Goal: Task Accomplishment & Management: Use online tool/utility

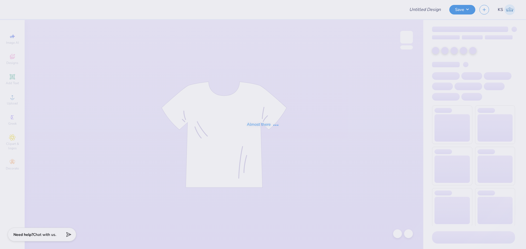
type input "SAE Fall Rush"
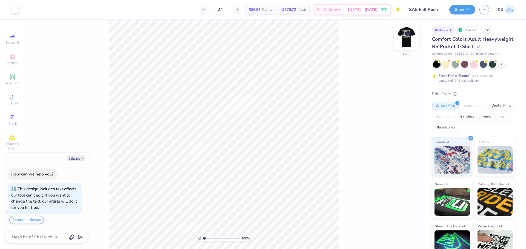
click at [405, 42] on img at bounding box center [406, 37] width 22 height 22
type textarea "x"
type input "1.93"
click at [208, 238] on input "range" at bounding box center [221, 238] width 37 height 5
click at [16, 10] on div at bounding box center [15, 9] width 8 height 8
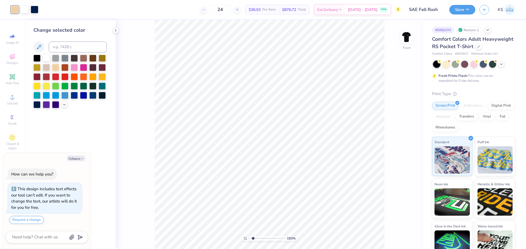
click at [44, 56] on div at bounding box center [46, 57] width 7 height 7
click at [146, 102] on div "193 % Front" at bounding box center [269, 134] width 307 height 229
click at [398, 234] on icon at bounding box center [396, 233] width 5 height 5
click at [36, 10] on div at bounding box center [35, 9] width 8 height 8
click at [42, 49] on button at bounding box center [38, 47] width 11 height 11
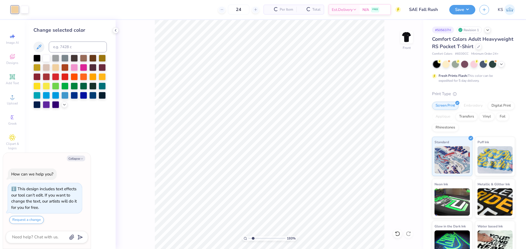
click at [389, 158] on div "193 % Front" at bounding box center [269, 134] width 307 height 229
click at [399, 235] on icon at bounding box center [397, 234] width 5 height 5
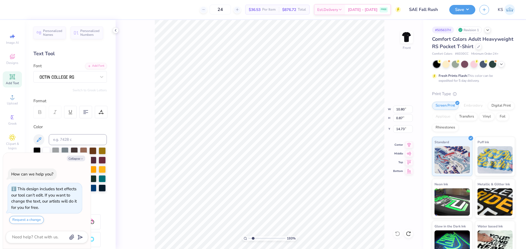
type textarea "x"
type input "12.50"
type input "11.55"
type input "3.00"
type textarea "x"
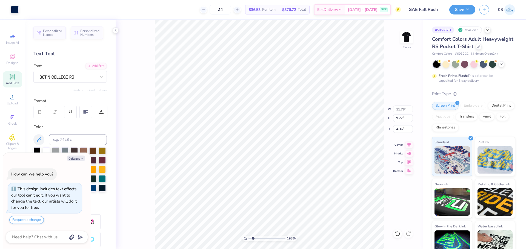
type input "9.37"
drag, startPoint x: 252, startPoint y: 239, endPoint x: 248, endPoint y: 240, distance: 3.7
type input "1"
click at [248, 240] on input "range" at bounding box center [266, 238] width 37 height 5
click at [310, 183] on li "Group" at bounding box center [305, 183] width 43 height 11
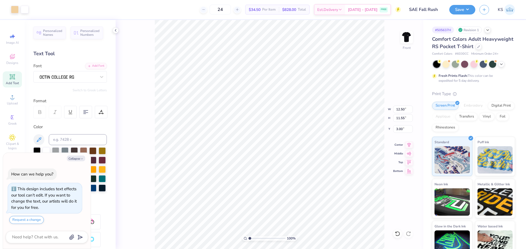
type textarea "x"
type input "12.60"
type textarea "x"
type textarea "C"
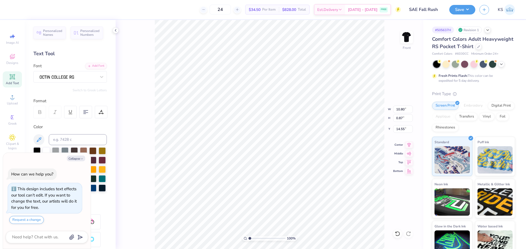
scroll to position [4, 1]
type textarea "x"
type textarea "CH"
type textarea "x"
type textarea "CHA"
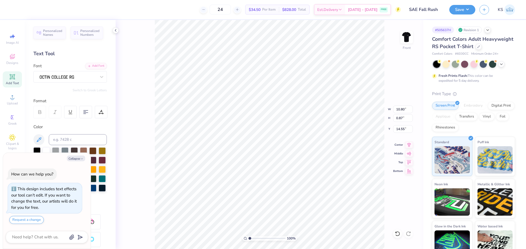
type textarea "x"
type textarea "CHAR"
type textarea "x"
type textarea "CHARL"
type textarea "x"
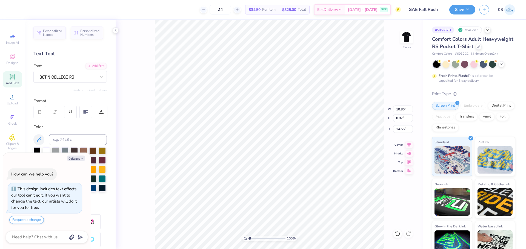
type textarea "CHARLO"
type textarea "x"
type textarea "CHARLOT"
type textarea "x"
type textarea "CHARLOTT"
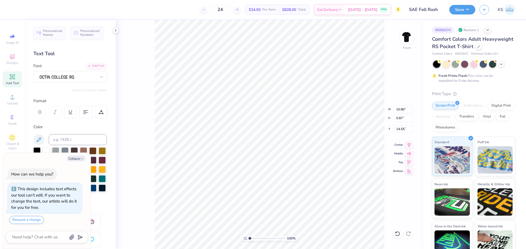
scroll to position [4, 2]
type textarea "x"
type textarea "CHARLOTTE"
type textarea "x"
type textarea "CHARLOTTE,"
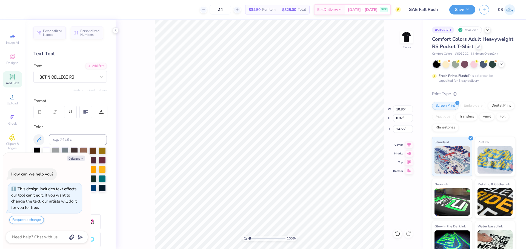
scroll to position [4, 2]
type textarea "x"
type textarea "CHARLOTTE,"
type textarea "x"
type textarea "CHARLOTTE, N"
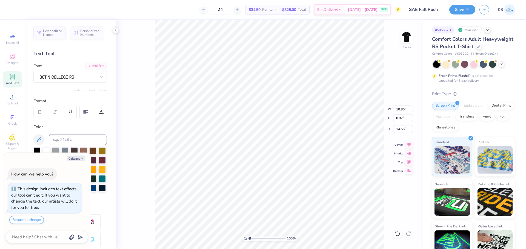
type textarea "x"
type textarea "[GEOGRAPHIC_DATA], [GEOGRAPHIC_DATA]"
type textarea "x"
type input "10.03"
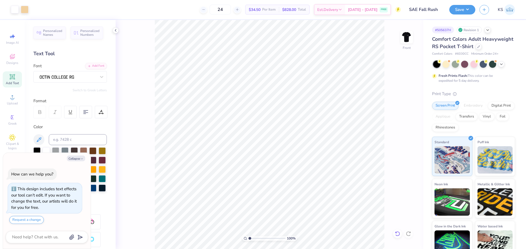
click at [398, 233] on icon at bounding box center [396, 233] width 5 height 5
type textarea "x"
type textarea "[GEOGRAPHIC_DATA], [GEOGRAPHIC_DATA]"
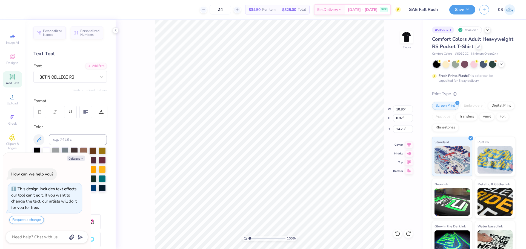
type textarea "x"
type input "10.03"
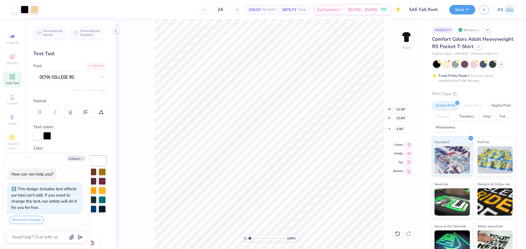
type textarea "x"
drag, startPoint x: 251, startPoint y: 238, endPoint x: 254, endPoint y: 236, distance: 3.3
click at [254, 239] on input "range" at bounding box center [266, 238] width 37 height 5
type input "1.41"
click at [251, 238] on input "range" at bounding box center [266, 238] width 37 height 5
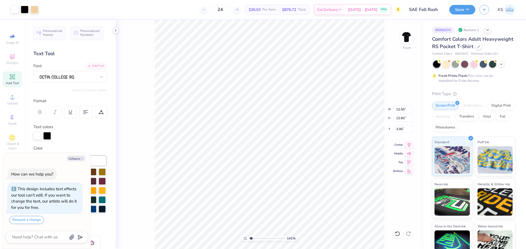
type textarea "x"
drag, startPoint x: 247, startPoint y: 241, endPoint x: 239, endPoint y: 240, distance: 8.0
type input "1"
click at [248, 240] on input "range" at bounding box center [266, 238] width 37 height 5
click at [403, 34] on img at bounding box center [406, 37] width 22 height 22
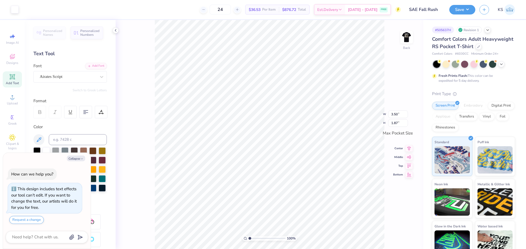
click at [402, 30] on div "100 % Back W 3.50 3.50 " H 1.87 1.87 " Max Pocket Size Center Middle Top Bottom" at bounding box center [269, 134] width 307 height 229
click at [408, 37] on img at bounding box center [406, 37] width 22 height 22
click at [468, 11] on button "Save" at bounding box center [462, 9] width 26 height 10
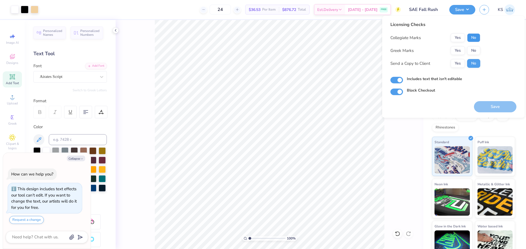
click at [475, 39] on button "No" at bounding box center [473, 37] width 13 height 9
click at [459, 52] on button "Yes" at bounding box center [457, 50] width 14 height 9
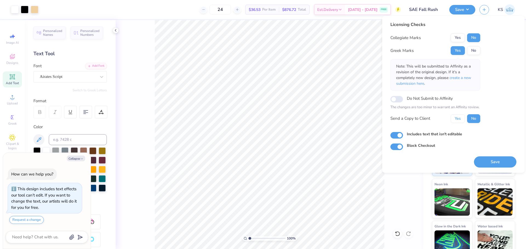
drag, startPoint x: 461, startPoint y: 119, endPoint x: 478, endPoint y: 147, distance: 32.4
click at [461, 120] on button "Yes" at bounding box center [457, 118] width 14 height 9
click at [489, 166] on button "Save" at bounding box center [495, 162] width 42 height 11
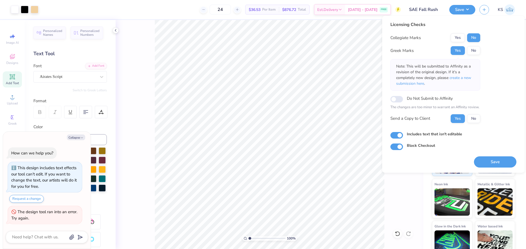
type textarea "x"
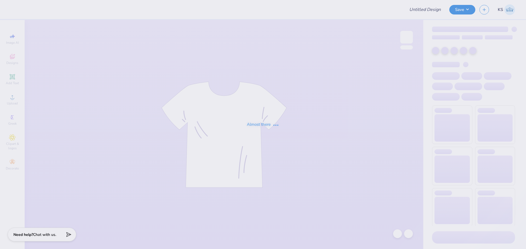
type input "SAE Fall Rush"
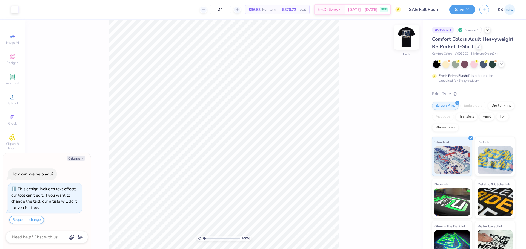
click at [405, 36] on img at bounding box center [406, 37] width 22 height 22
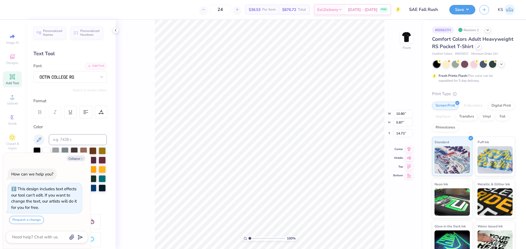
scroll to position [4, 1]
type textarea "x"
click at [398, 234] on icon at bounding box center [396, 233] width 5 height 5
click at [399, 235] on div "100 % Front" at bounding box center [269, 134] width 307 height 229
type textarea "x"
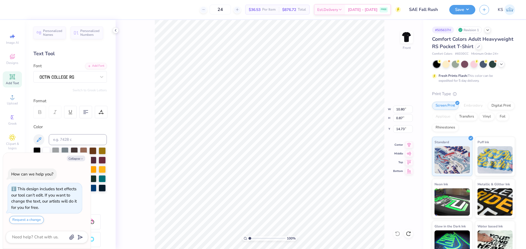
type textarea "[GEOGRAPHIC_DATA], [GEOGRAPHIC_DATA]"
click at [304, 175] on li "Delete" at bounding box center [291, 177] width 43 height 11
click at [397, 232] on icon at bounding box center [396, 233] width 5 height 5
click at [406, 32] on img at bounding box center [406, 37] width 22 height 22
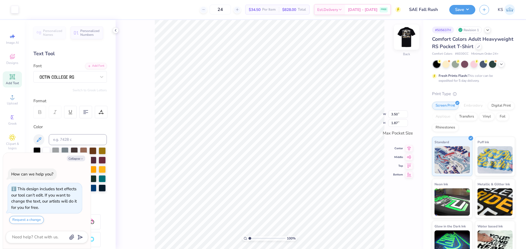
click at [411, 37] on img at bounding box center [406, 37] width 22 height 22
click at [458, 9] on button "Save" at bounding box center [462, 9] width 26 height 10
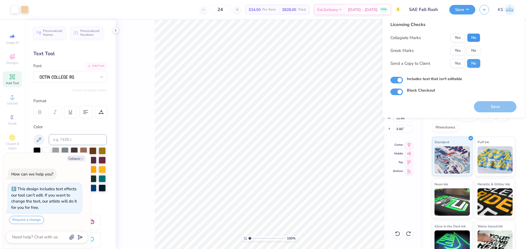
click at [474, 41] on button "No" at bounding box center [473, 37] width 13 height 9
drag, startPoint x: 460, startPoint y: 51, endPoint x: 462, endPoint y: 59, distance: 7.7
click at [460, 51] on button "Yes" at bounding box center [457, 50] width 14 height 9
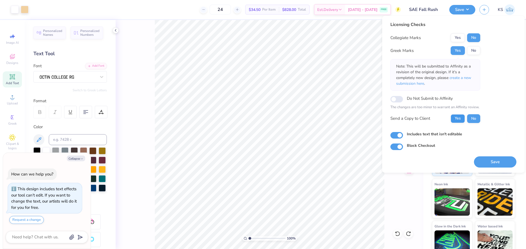
click at [460, 114] on div "Collegiate Marks Yes No Greek Marks Yes No Note: This will be submitted to Affi…" at bounding box center [435, 78] width 90 height 90
click at [460, 118] on button "Yes" at bounding box center [457, 118] width 14 height 9
click at [485, 166] on button "Save" at bounding box center [495, 162] width 42 height 11
type textarea "x"
